Goal: Transaction & Acquisition: Purchase product/service

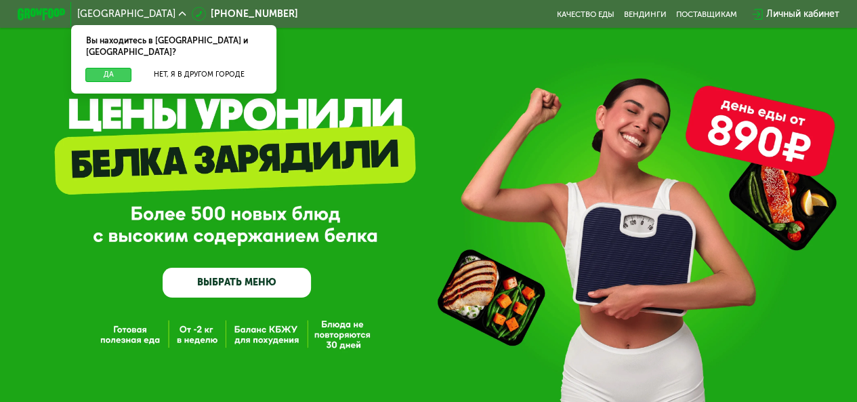
click at [122, 68] on button "Да" at bounding box center [108, 75] width 46 height 14
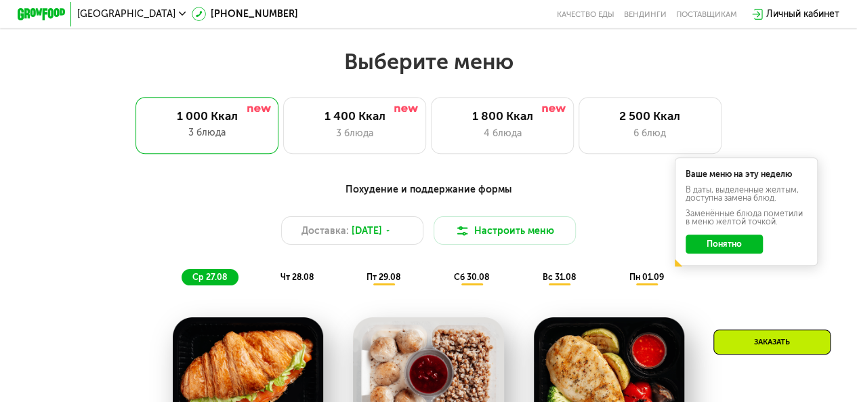
scroll to position [488, 0]
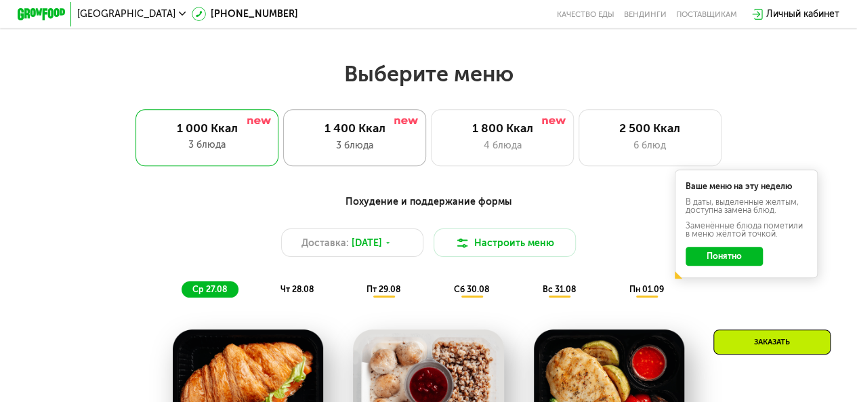
click at [431, 165] on div "1 400 Ккал 3 блюда" at bounding box center [502, 137] width 143 height 57
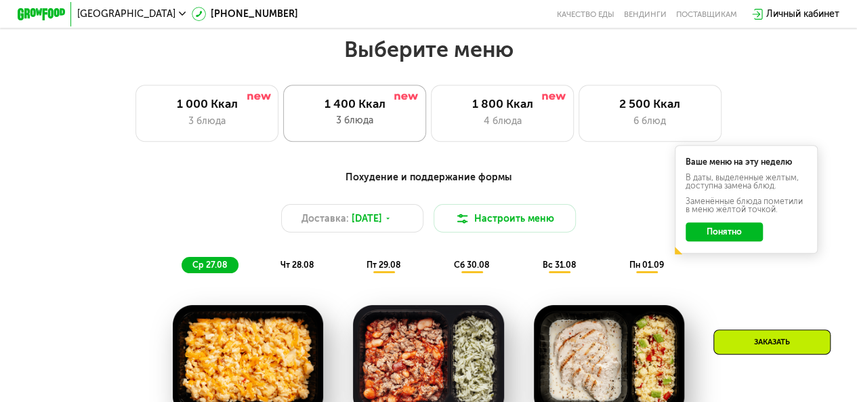
scroll to position [515, 0]
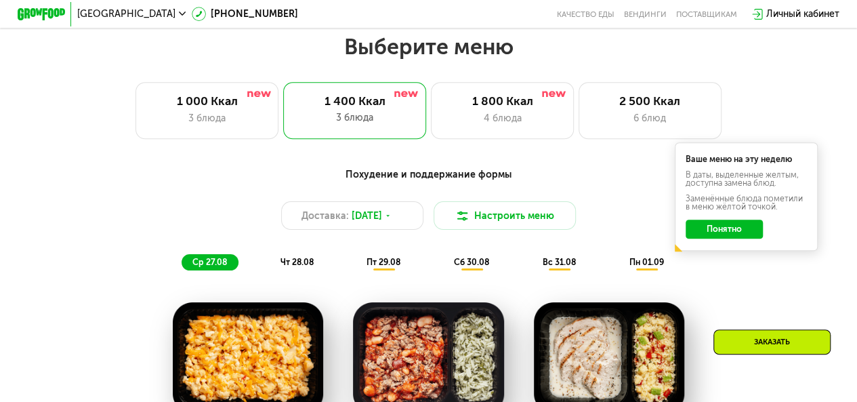
click at [717, 236] on button "Понятно" at bounding box center [723, 228] width 77 height 19
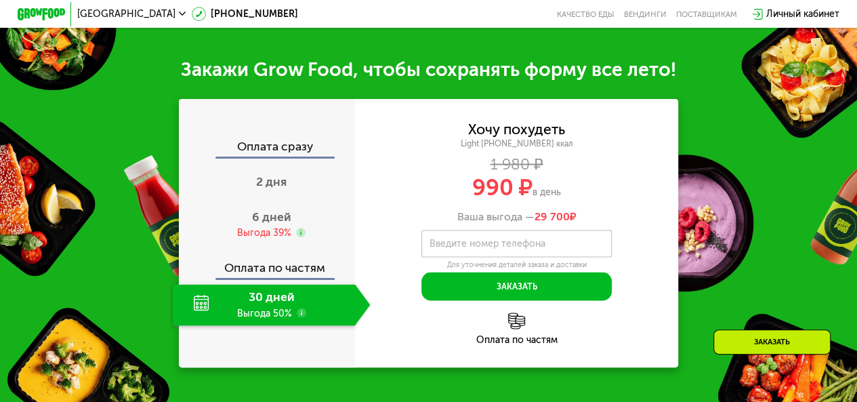
scroll to position [1192, 0]
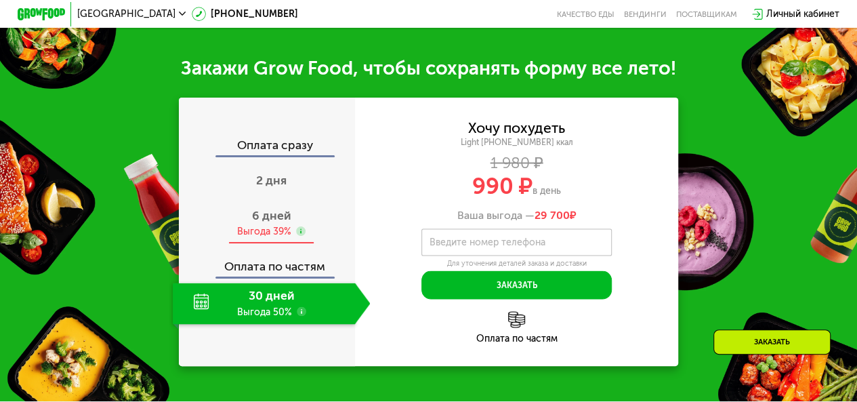
click at [264, 219] on span "6 дней" at bounding box center [271, 215] width 39 height 15
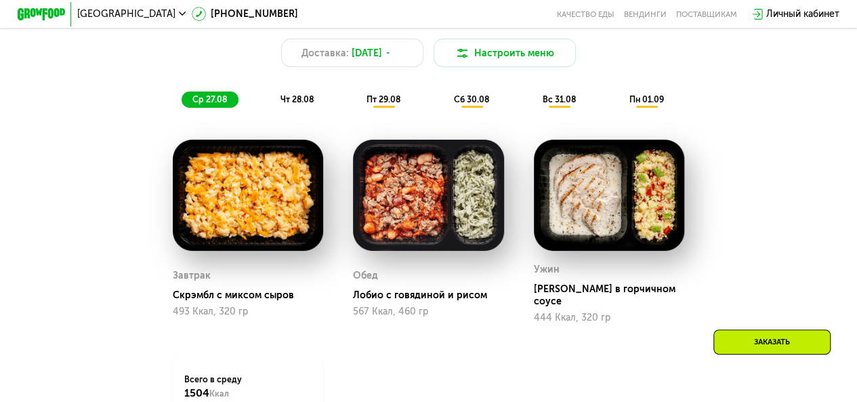
scroll to position [650, 0]
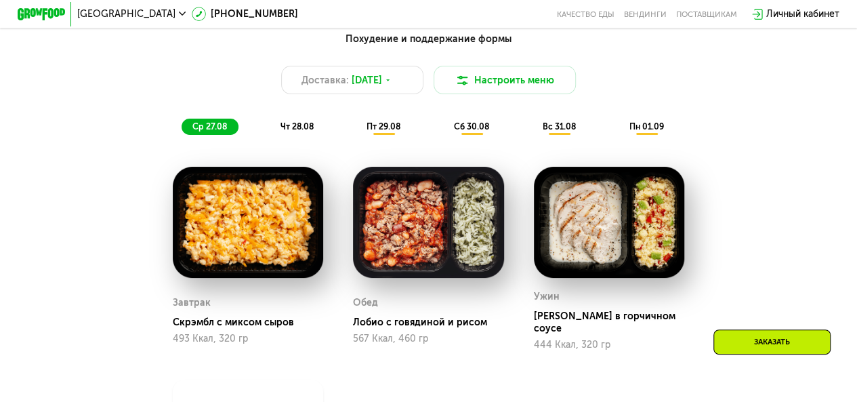
click at [293, 131] on span "чт 28.08" at bounding box center [296, 126] width 33 height 10
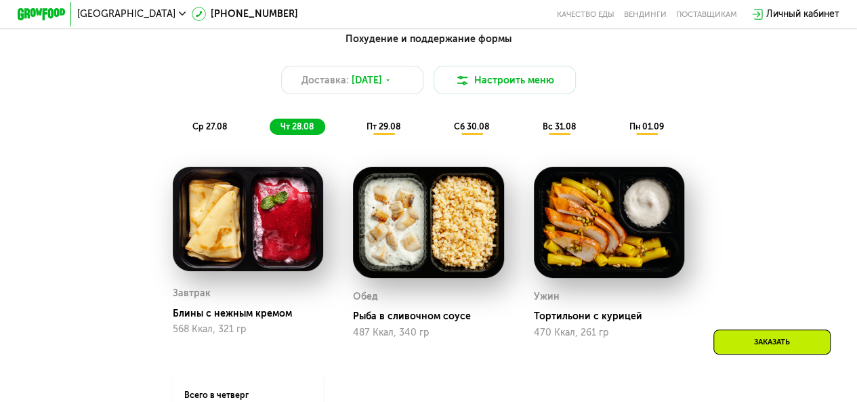
click at [211, 131] on span "ср 27.08" at bounding box center [209, 126] width 35 height 10
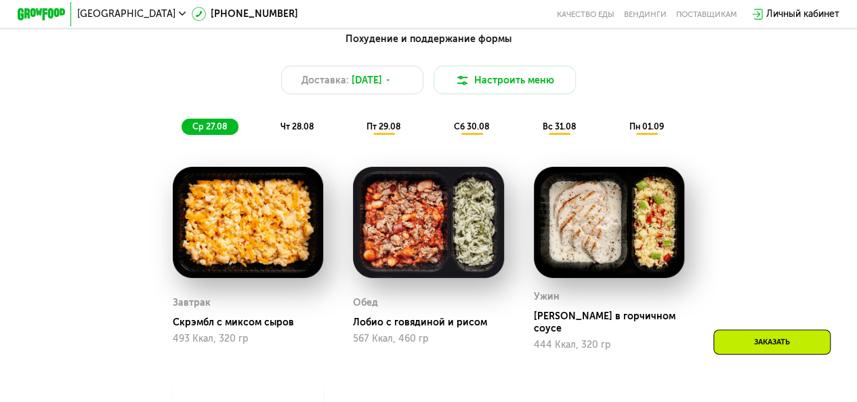
click at [356, 135] on div "чт 28.08" at bounding box center [384, 127] width 56 height 17
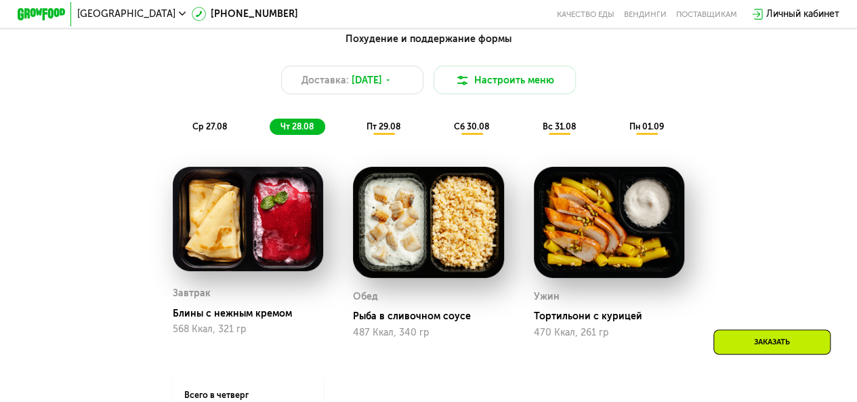
click at [370, 129] on span "пт 29.08" at bounding box center [383, 126] width 34 height 10
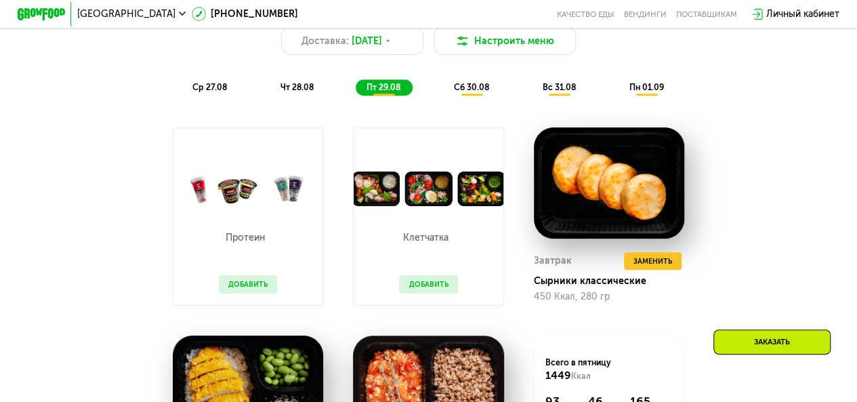
scroll to position [813, 0]
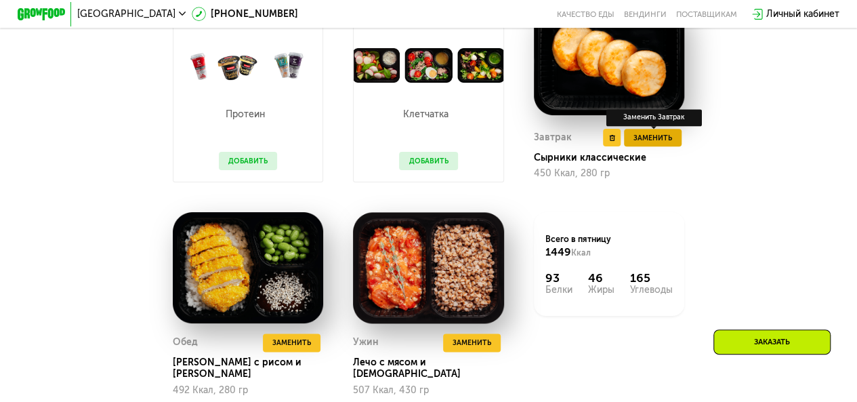
click at [653, 144] on span "Заменить" at bounding box center [652, 138] width 39 height 12
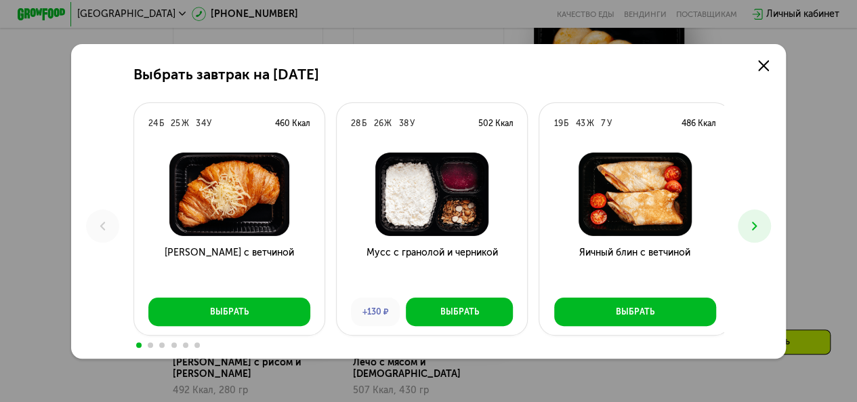
click at [765, 216] on button at bounding box center [754, 225] width 33 height 33
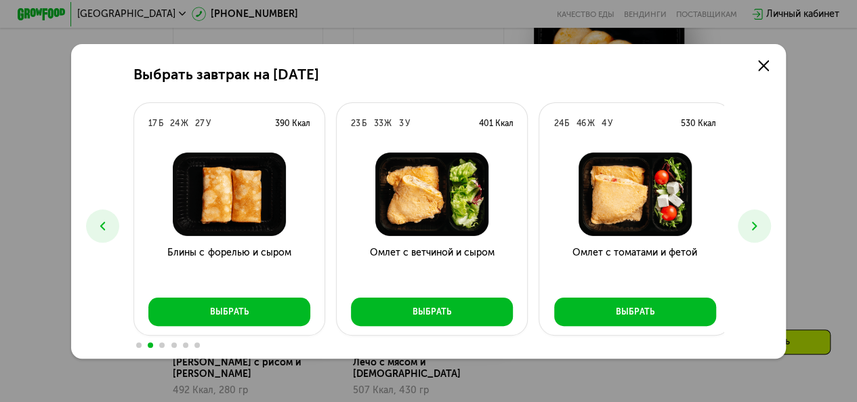
click at [765, 216] on button at bounding box center [754, 225] width 33 height 33
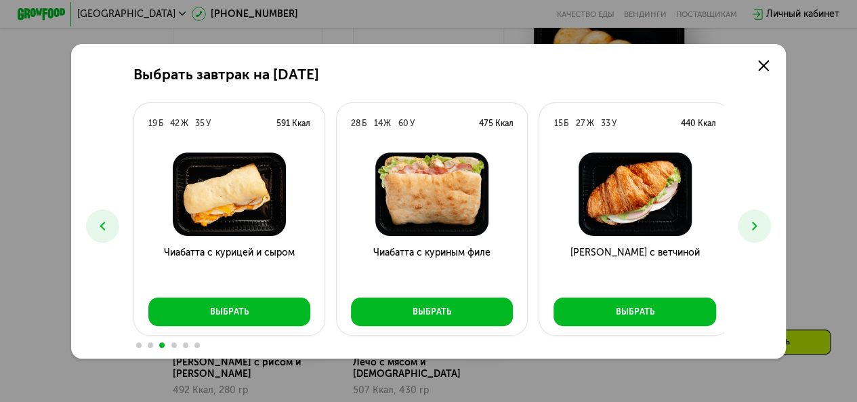
click at [765, 216] on button at bounding box center [754, 225] width 33 height 33
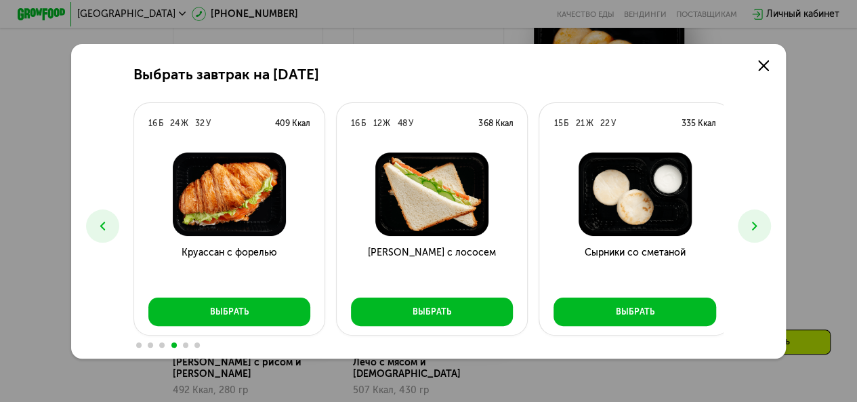
click at [765, 216] on button at bounding box center [754, 225] width 33 height 33
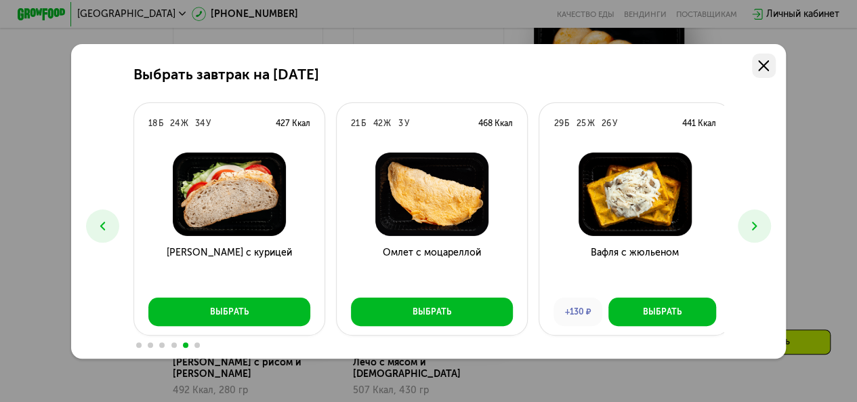
click at [769, 64] on icon at bounding box center [763, 65] width 11 height 11
